Goal: Submit feedback/report problem

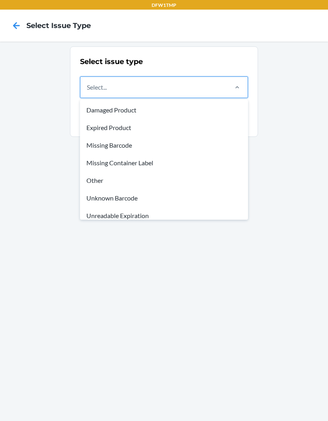
click at [163, 110] on div "Damaged Product" at bounding box center [164, 110] width 165 height 18
click at [88, 92] on input "option Damaged Product focused, 1 of 8. 8 results available. Use Up and Down to…" at bounding box center [87, 87] width 1 height 10
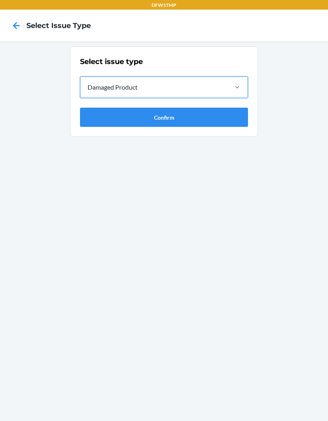
click at [178, 118] on button "Confirm" at bounding box center [164, 117] width 168 height 19
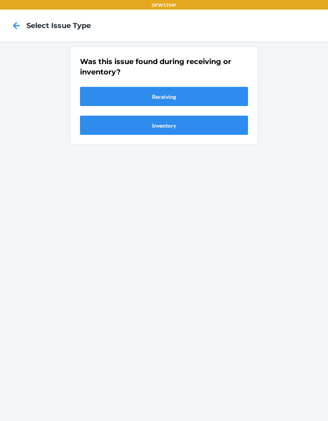
click at [195, 133] on button "Inventory" at bounding box center [164, 125] width 168 height 19
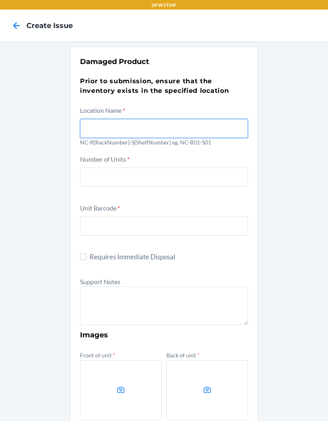
click at [171, 130] on input "text" at bounding box center [164, 128] width 168 height 19
type input "NC-R02-S02"
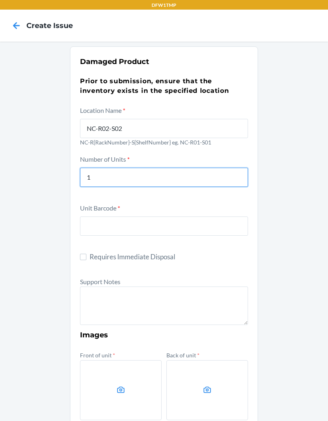
type input "1"
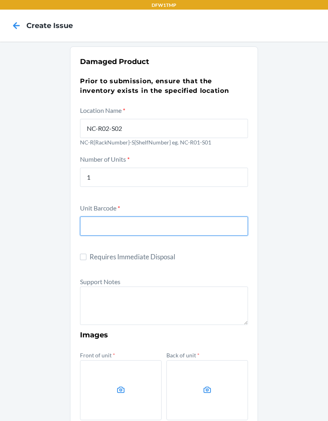
click at [161, 235] on input "text" at bounding box center [164, 225] width 168 height 19
type input "S1884198"
click at [80, 259] on input "Requires Immediate Disposal" at bounding box center [83, 256] width 6 height 6
checkbox input "true"
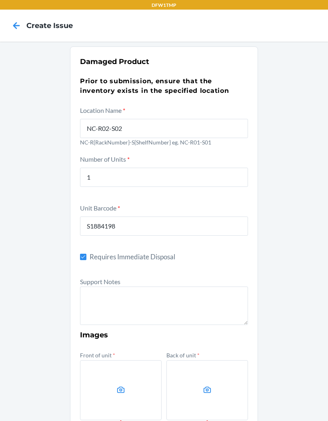
click at [111, 299] on textarea at bounding box center [164, 305] width 168 height 38
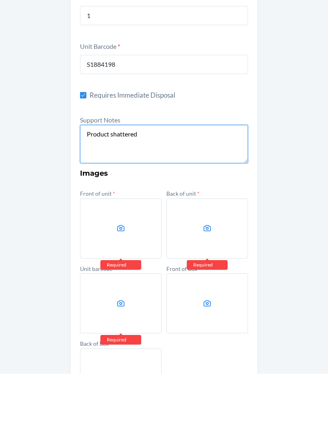
scroll to position [117, 0]
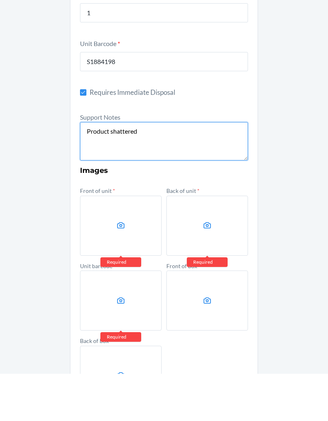
type textarea "Product shattered"
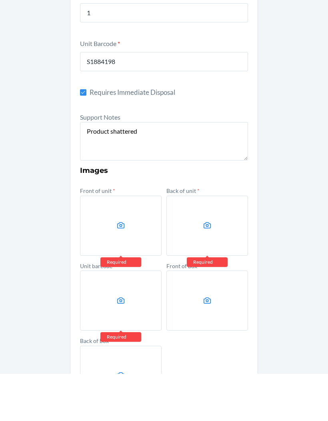
click at [131, 243] on label at bounding box center [121, 273] width 82 height 60
click at [0, 0] on input "file" at bounding box center [0, 0] width 0 height 0
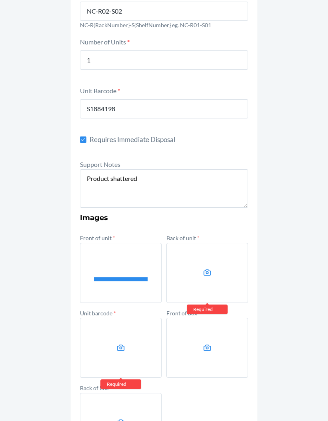
click at [214, 249] on label at bounding box center [207, 273] width 82 height 60
click at [0, 0] on input "file" at bounding box center [0, 0] width 0 height 0
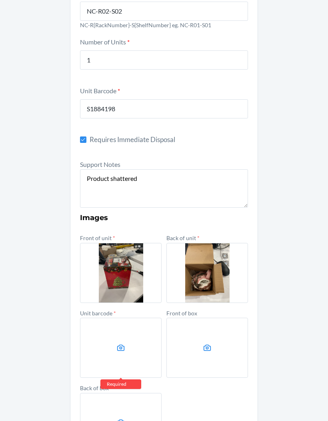
click at [122, 327] on label at bounding box center [121, 347] width 82 height 60
click at [0, 0] on input "file" at bounding box center [0, 0] width 0 height 0
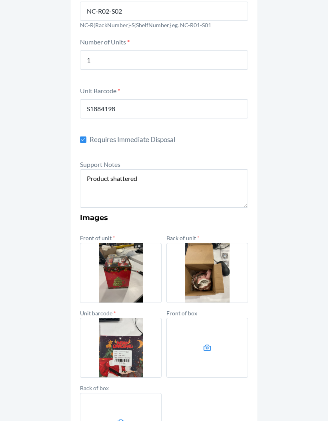
click at [220, 319] on label at bounding box center [207, 347] width 82 height 60
click at [0, 0] on input "file" at bounding box center [0, 0] width 0 height 0
click at [119, 397] on label at bounding box center [121, 423] width 82 height 60
click at [0, 0] on input "file" at bounding box center [0, 0] width 0 height 0
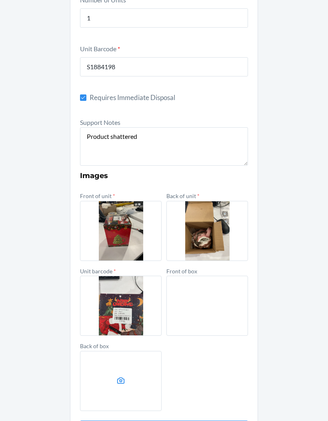
scroll to position [159, 0]
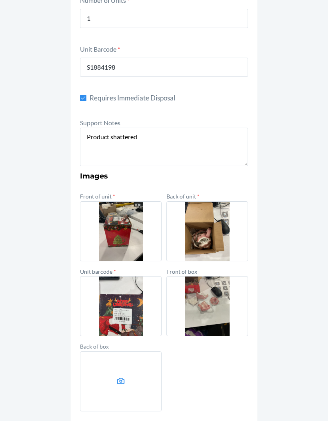
click at [241, 201] on label at bounding box center [207, 231] width 82 height 60
click at [0, 0] on input "file" at bounding box center [0, 0] width 0 height 0
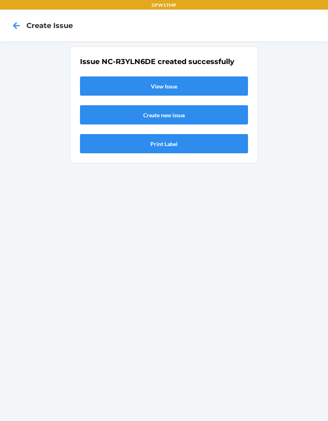
scroll to position [0, 0]
click at [104, 76] on link "View Issue" at bounding box center [164, 85] width 168 height 19
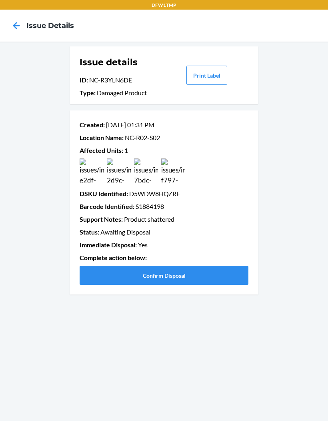
click at [218, 265] on button "Confirm Disposal" at bounding box center [164, 274] width 169 height 19
